Goal: Task Accomplishment & Management: Complete application form

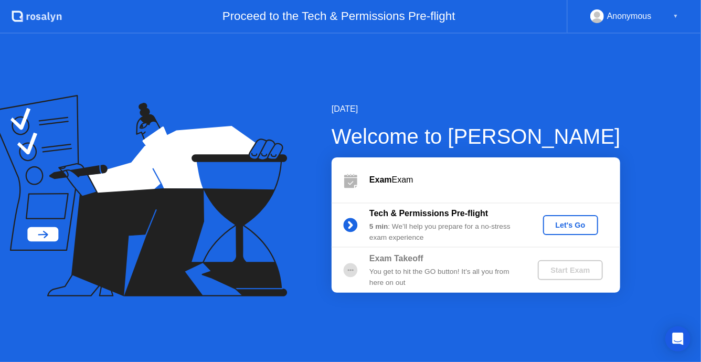
click at [567, 234] on button "Let's Go" at bounding box center [570, 225] width 55 height 20
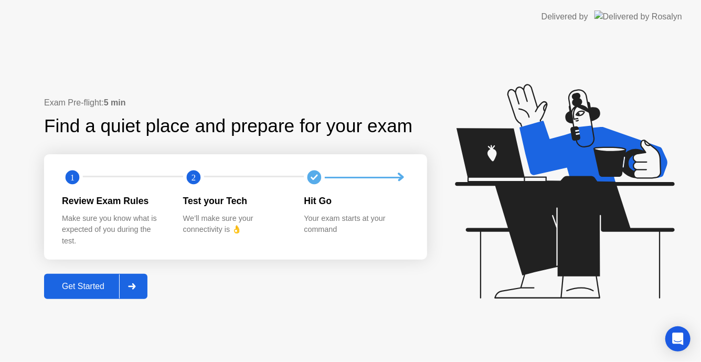
click at [76, 290] on div "Get Started" at bounding box center [83, 286] width 72 height 9
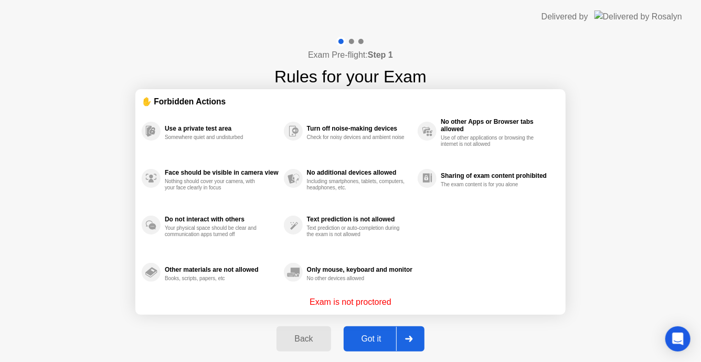
click at [355, 338] on div "Got it" at bounding box center [371, 338] width 49 height 9
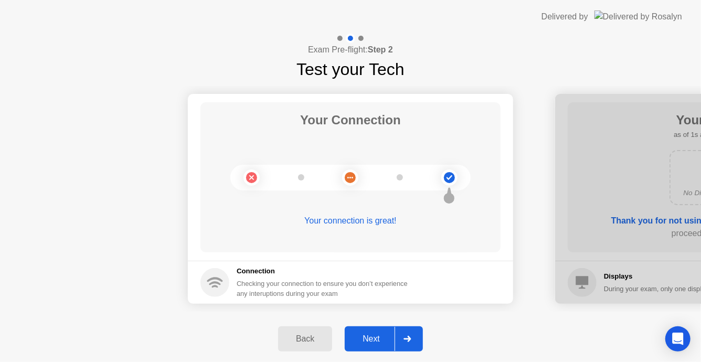
click at [386, 338] on div "Next" at bounding box center [371, 338] width 47 height 9
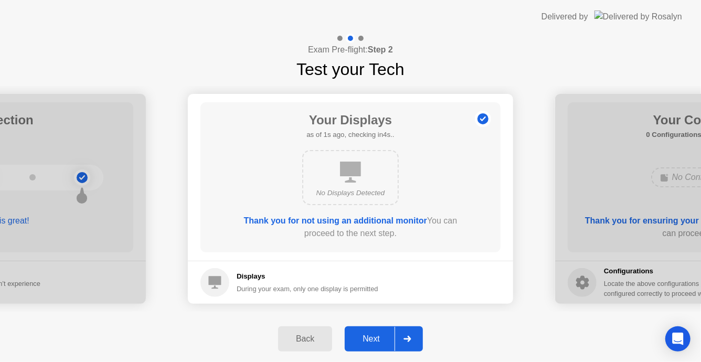
click at [390, 338] on div "Next" at bounding box center [371, 338] width 47 height 9
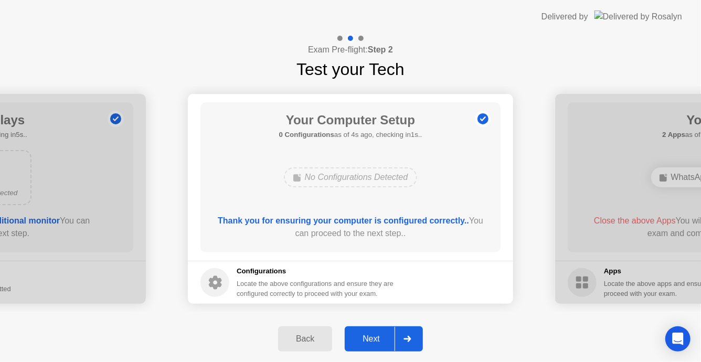
click at [380, 334] on div "Next" at bounding box center [371, 338] width 47 height 9
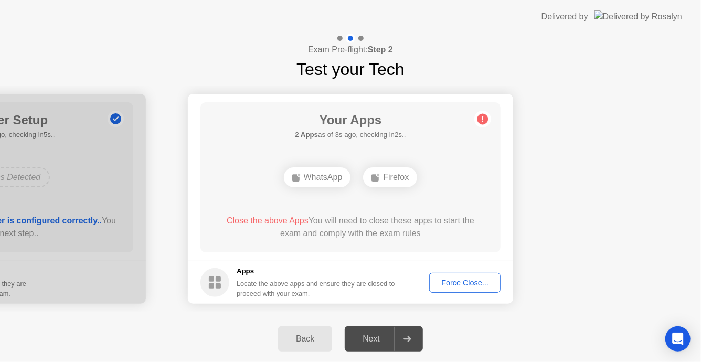
click at [448, 280] on div "Force Close..." at bounding box center [465, 283] width 64 height 8
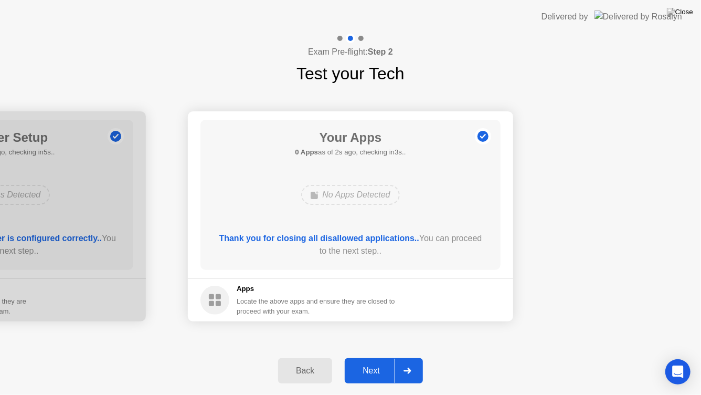
click at [390, 362] on div "Next" at bounding box center [371, 370] width 47 height 9
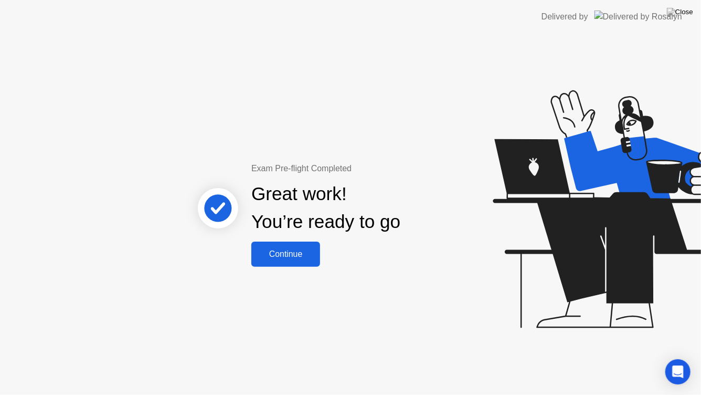
click at [292, 254] on div "Continue" at bounding box center [286, 253] width 62 height 9
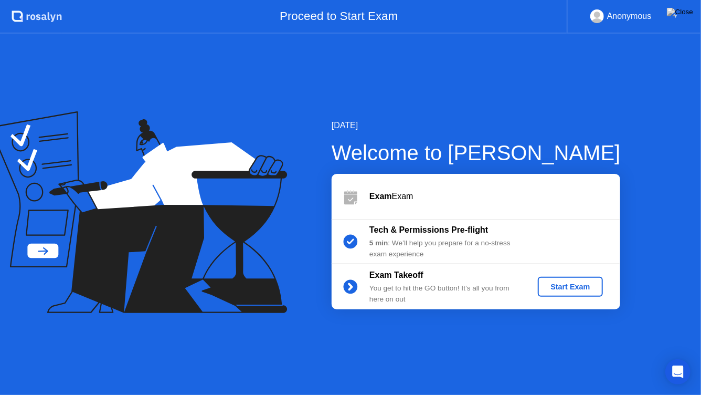
click at [562, 284] on div "Start Exam" at bounding box center [570, 286] width 56 height 8
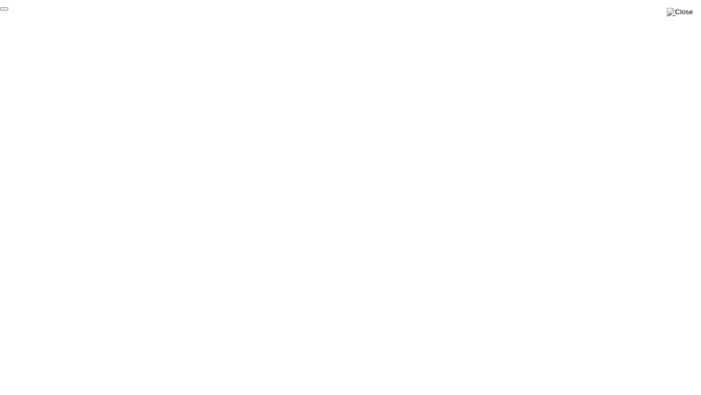
click at [8, 10] on button "End Proctoring Session" at bounding box center [4, 8] width 8 height 3
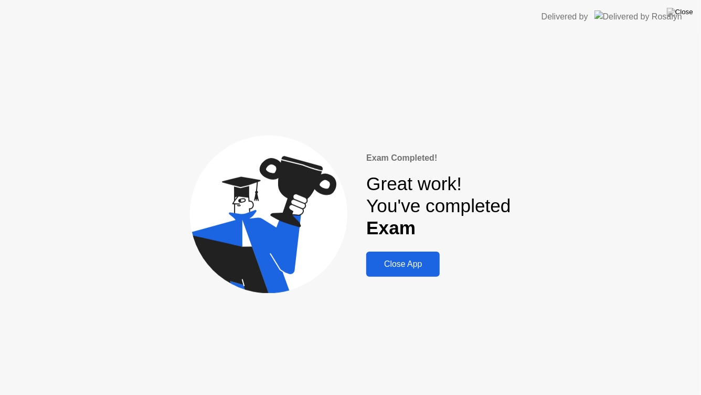
click at [401, 264] on div "Close App" at bounding box center [403, 263] width 67 height 9
